Goal: Information Seeking & Learning: Learn about a topic

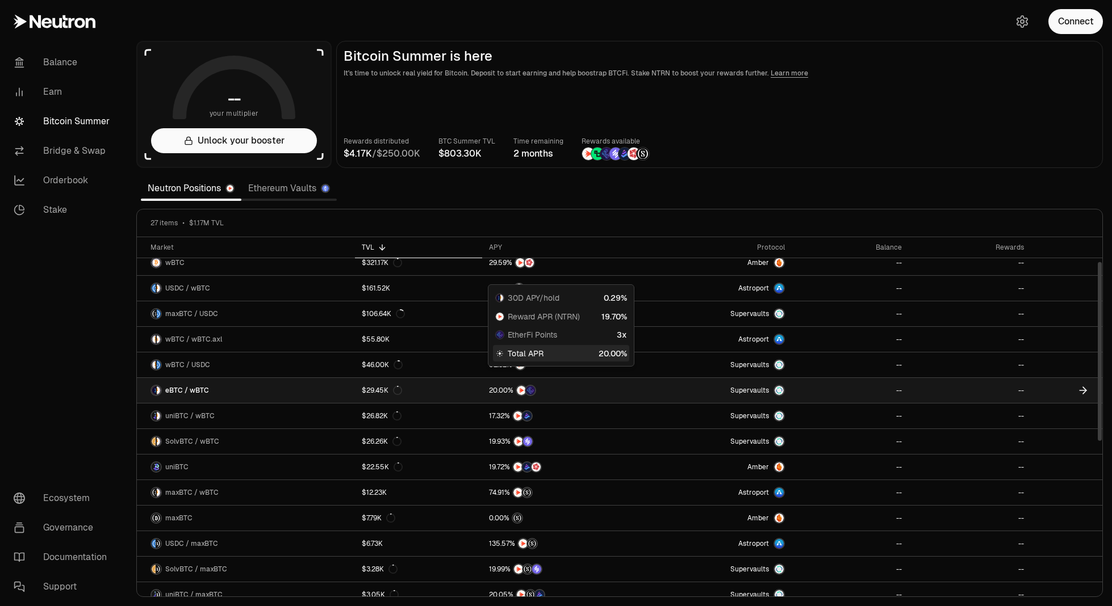
scroll to position [57, 0]
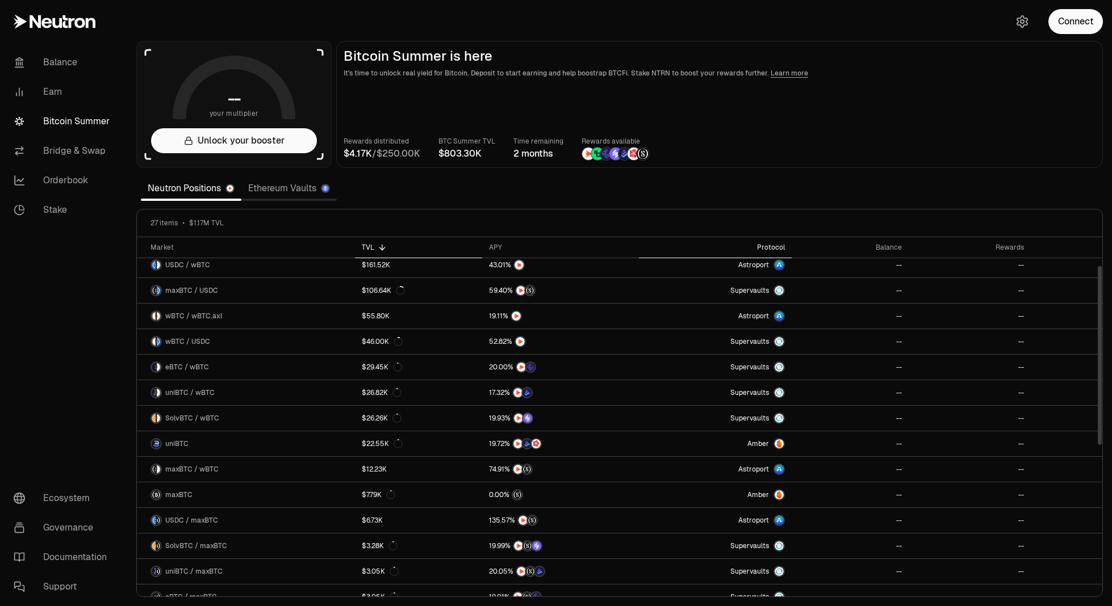
click at [768, 245] on div "Protocol" at bounding box center [715, 247] width 139 height 9
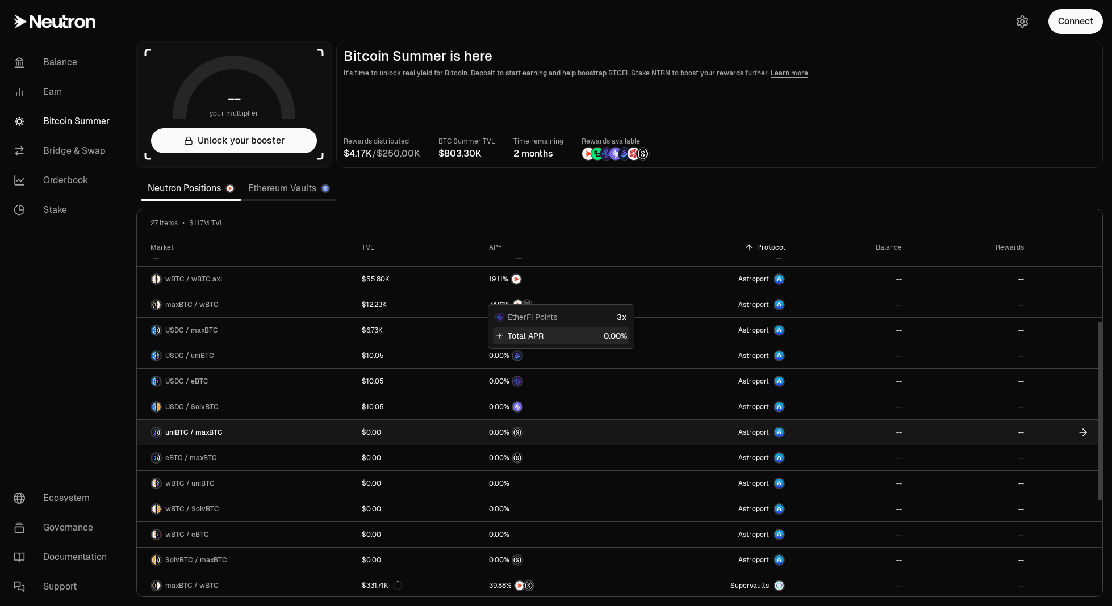
scroll to position [170, 0]
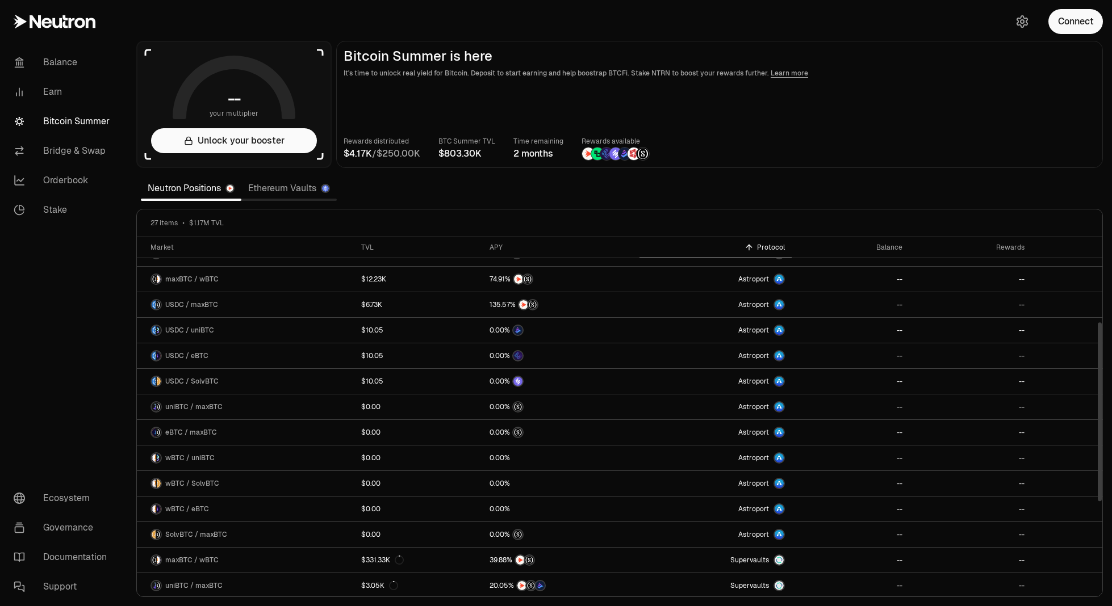
click at [1055, 102] on main "Bitcoin Summer is here It's time to unlock real yield for Bitcoin. Deposit to s…" at bounding box center [719, 104] width 767 height 127
click at [78, 559] on link "Documentation" at bounding box center [64, 558] width 118 height 30
